Goal: Find contact information: Find contact information

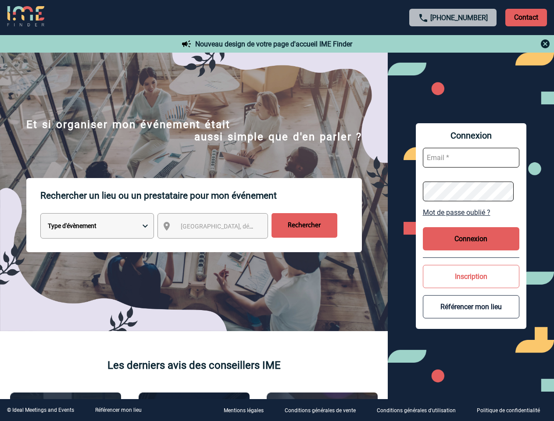
click at [277, 211] on p "Rechercher un lieu ou un prestataire pour mon événement" at bounding box center [201, 195] width 322 height 35
click at [526, 17] on p "Contact" at bounding box center [527, 18] width 42 height 18
click at [453, 44] on div at bounding box center [453, 44] width 195 height 11
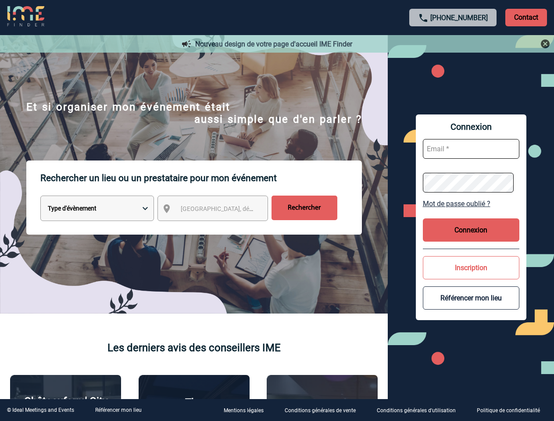
click at [221, 228] on div at bounding box center [268, 204] width 537 height 408
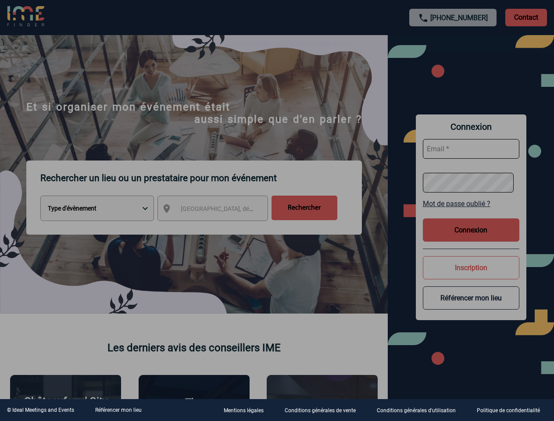
click at [471, 212] on div at bounding box center [277, 210] width 554 height 421
click at [471, 239] on div at bounding box center [277, 210] width 554 height 421
click at [471, 277] on div at bounding box center [277, 210] width 554 height 421
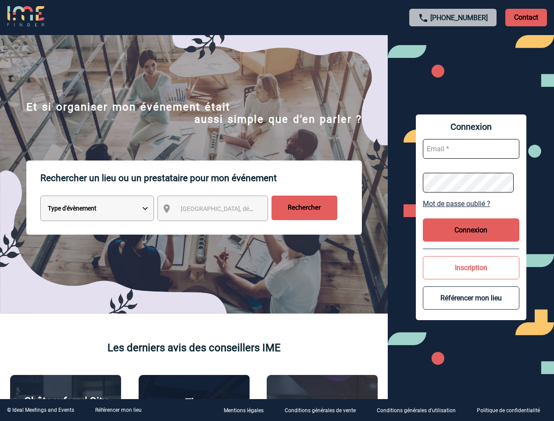
click at [471, 307] on button "Référencer mon lieu" at bounding box center [471, 298] width 97 height 23
click at [118, 410] on link "Référencer mon lieu" at bounding box center [118, 410] width 47 height 6
